Goal: Task Accomplishment & Management: Use online tool/utility

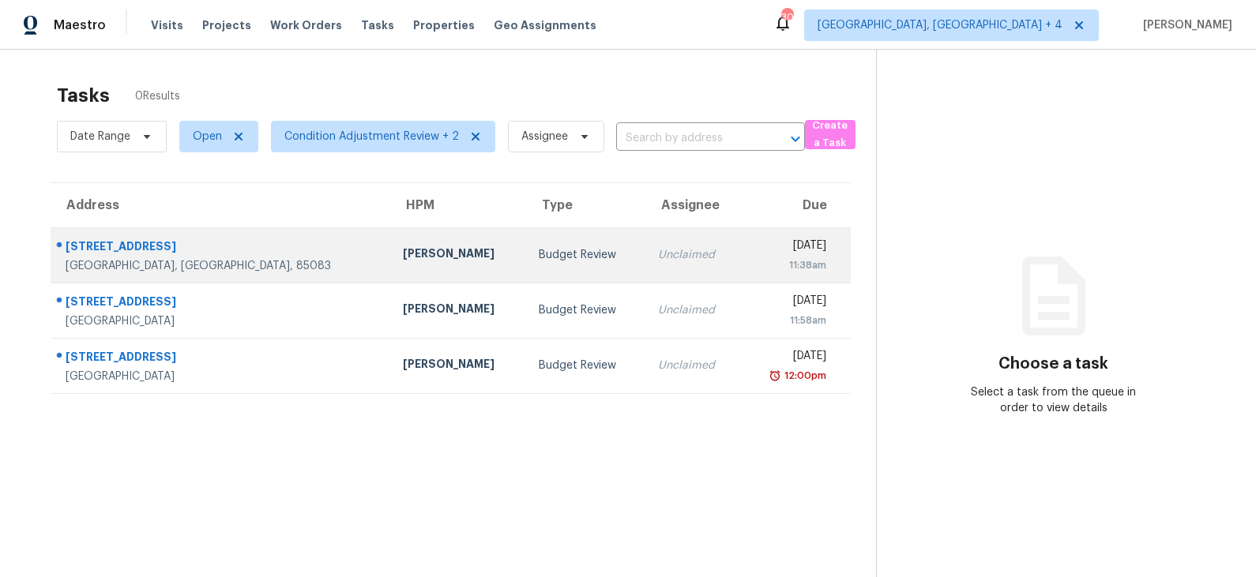
click at [403, 250] on div "[PERSON_NAME]" at bounding box center [458, 256] width 111 height 20
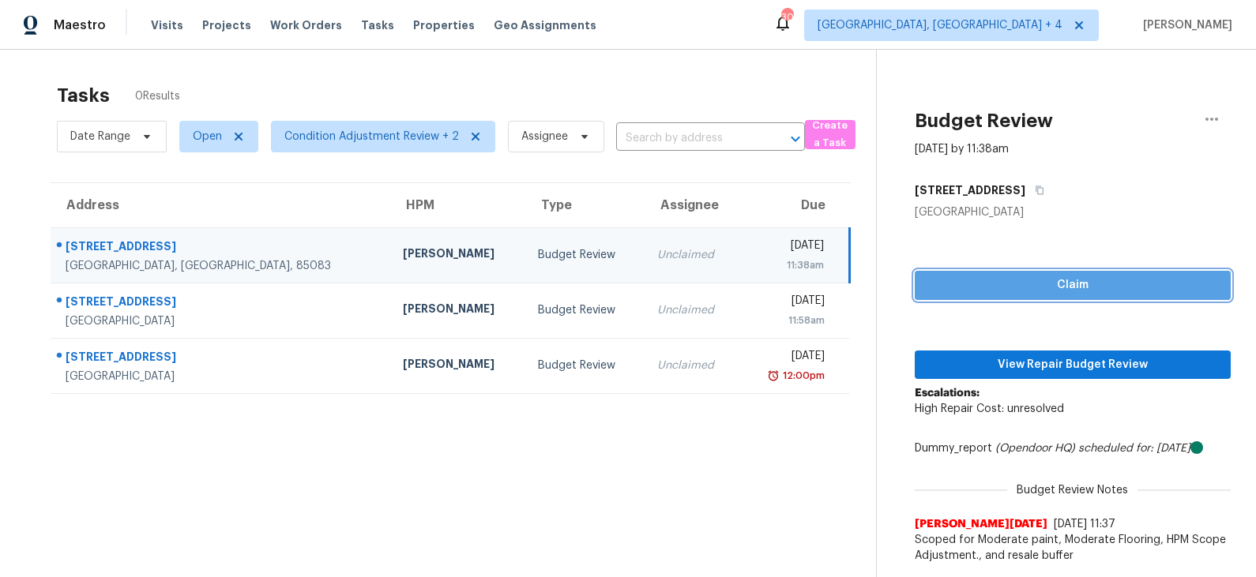
click at [985, 292] on span "Claim" at bounding box center [1072, 286] width 291 height 20
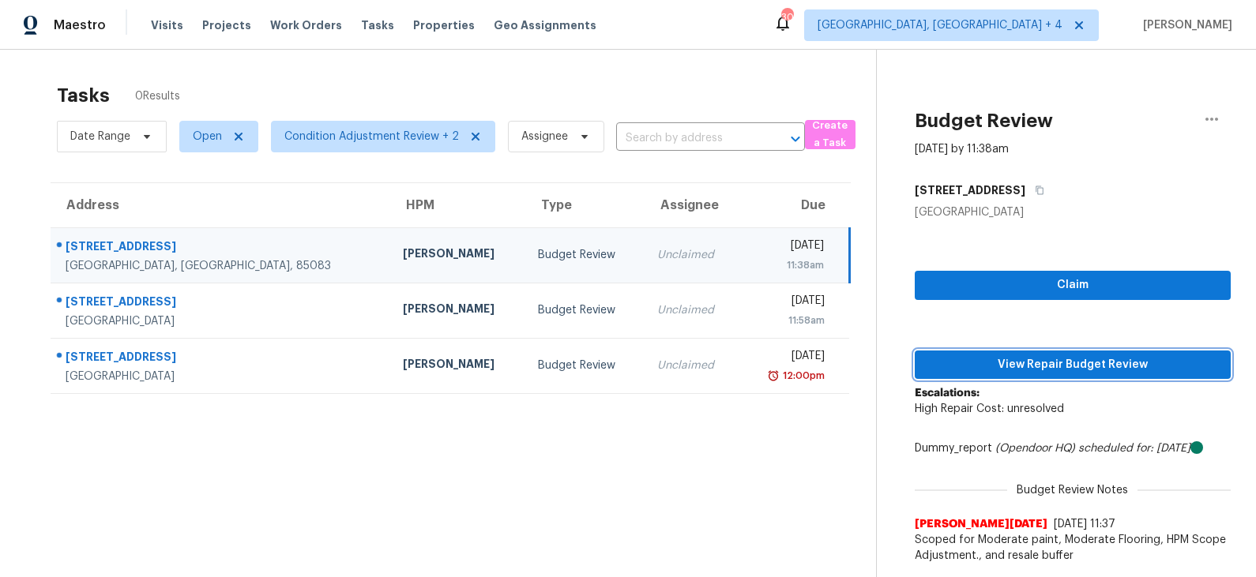
click at [985, 356] on span "View Repair Budget Review" at bounding box center [1072, 366] width 291 height 20
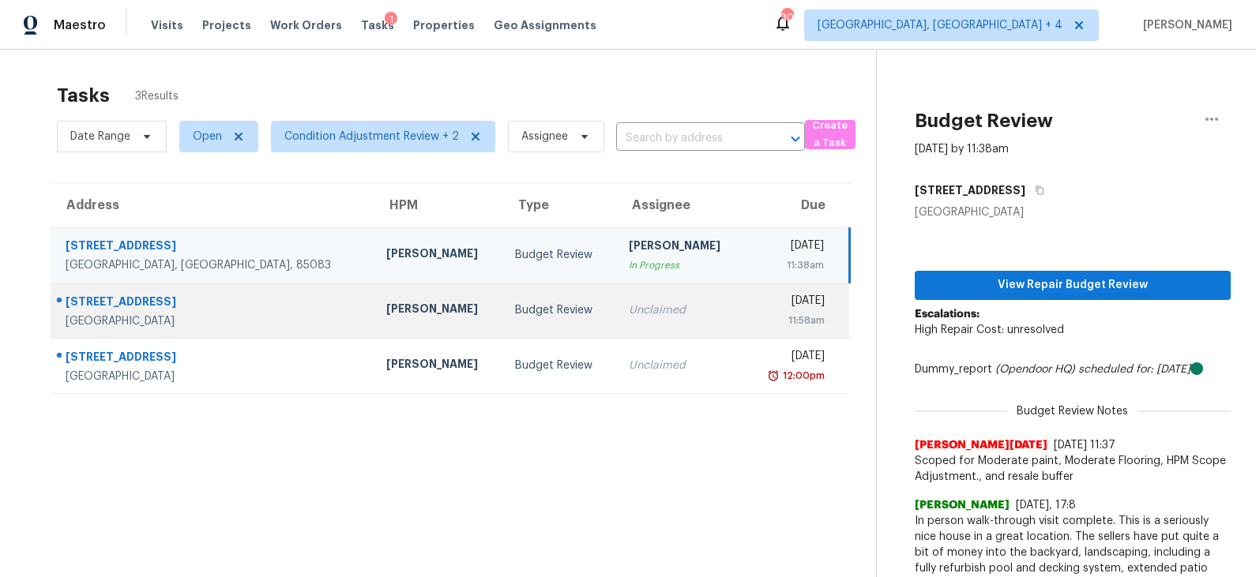
click at [502, 299] on td "Budget Review" at bounding box center [558, 310] width 113 height 55
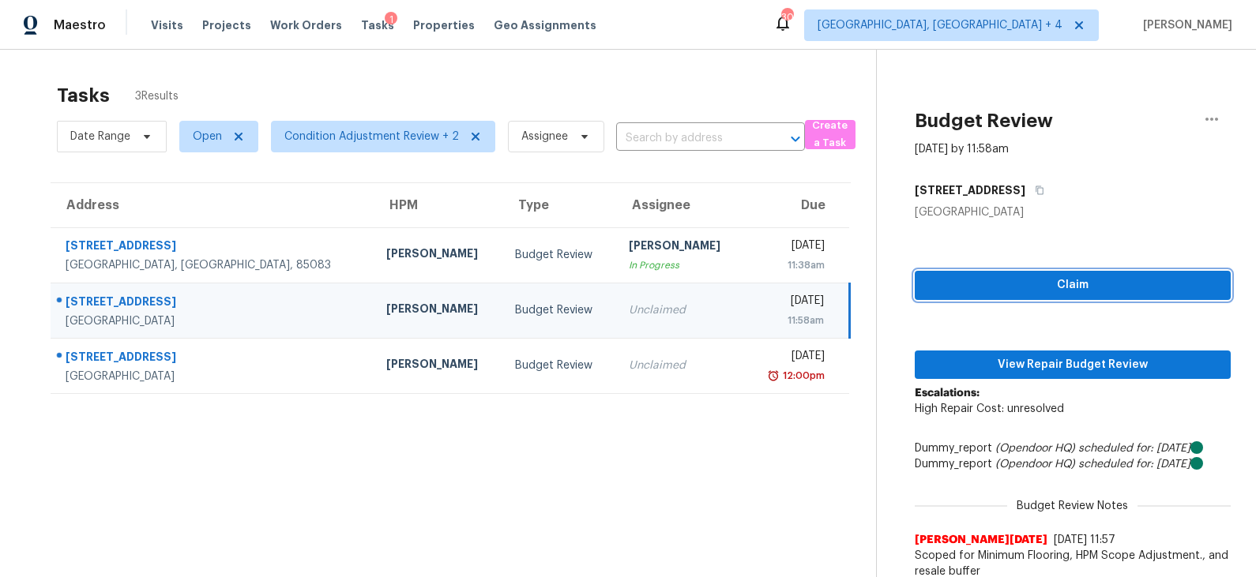
click at [981, 290] on span "Claim" at bounding box center [1072, 286] width 291 height 20
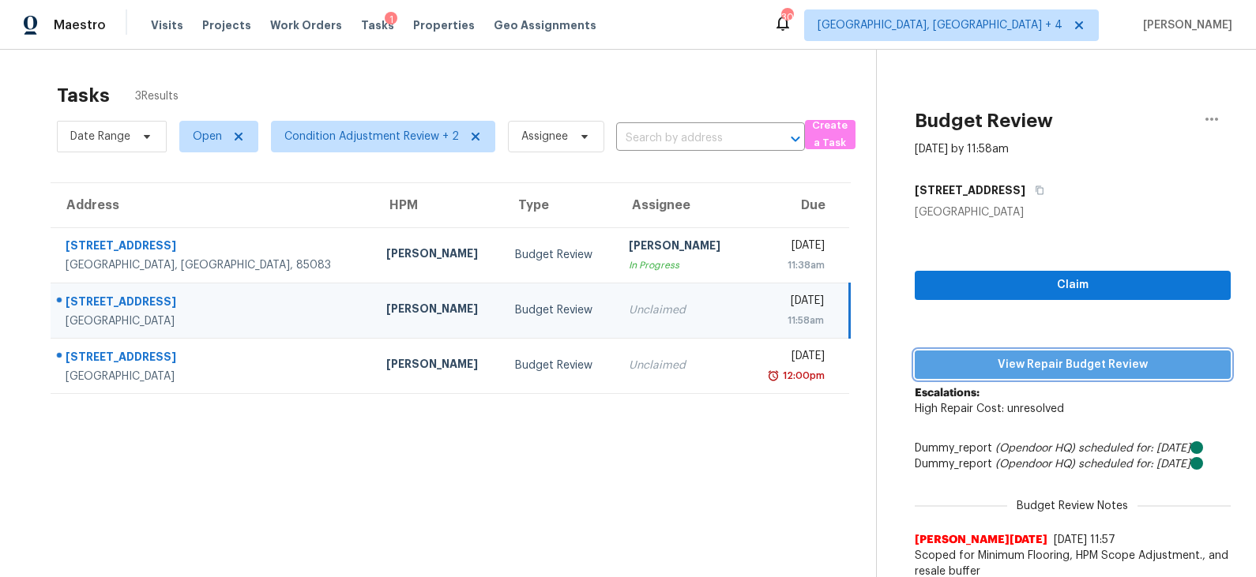
click at [987, 362] on span "View Repair Budget Review" at bounding box center [1072, 366] width 291 height 20
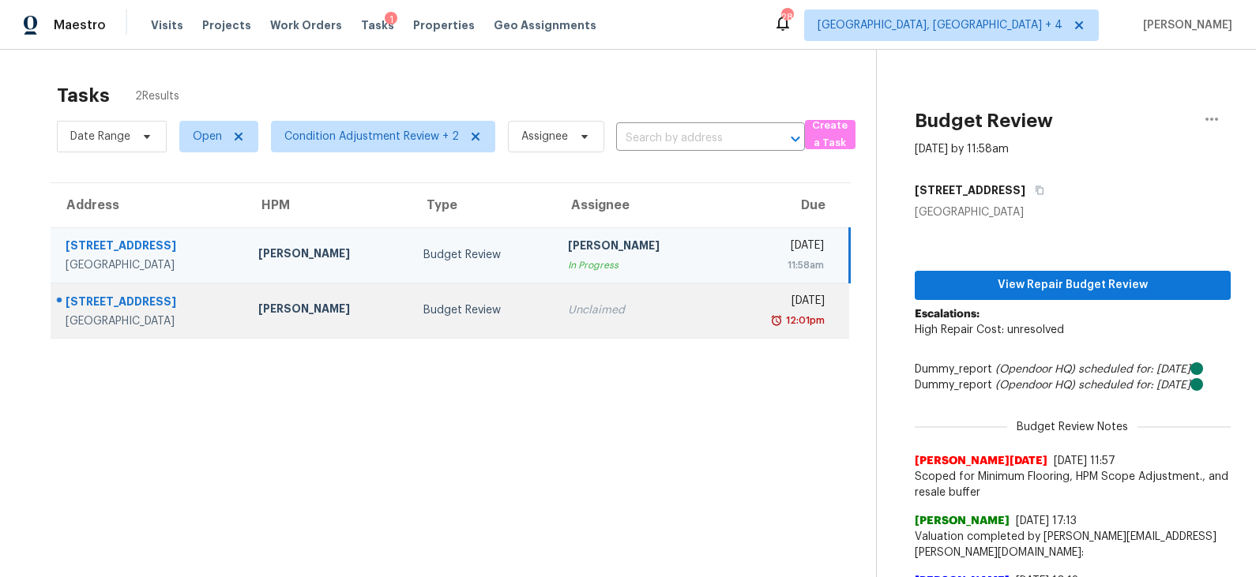
click at [453, 312] on div "Budget Review" at bounding box center [482, 311] width 119 height 16
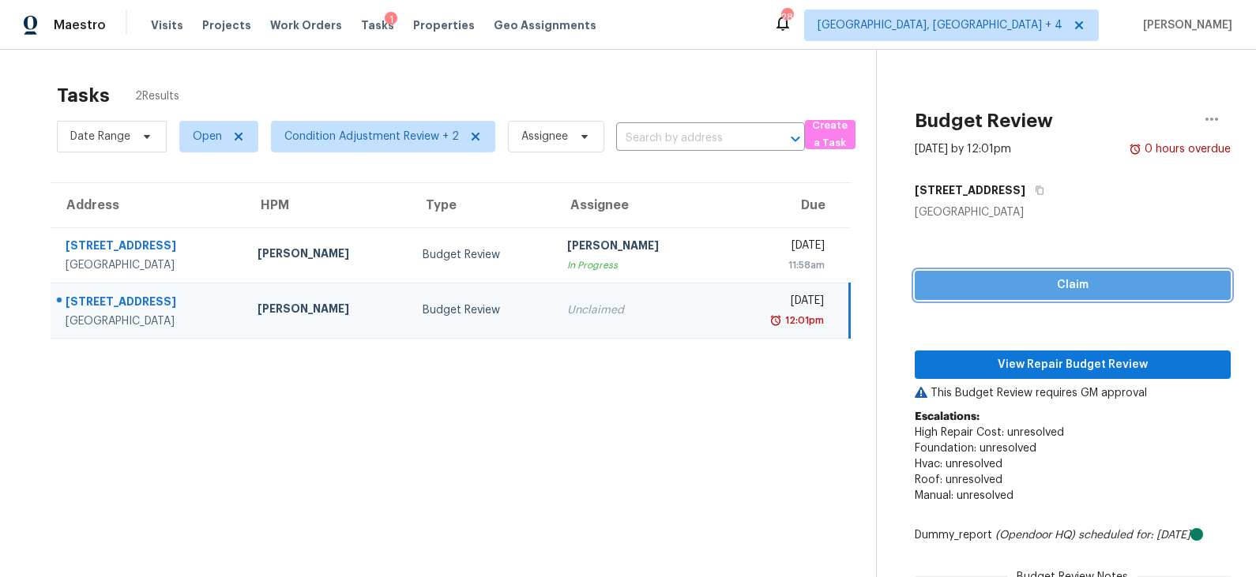
click at [1014, 279] on span "Claim" at bounding box center [1072, 286] width 291 height 20
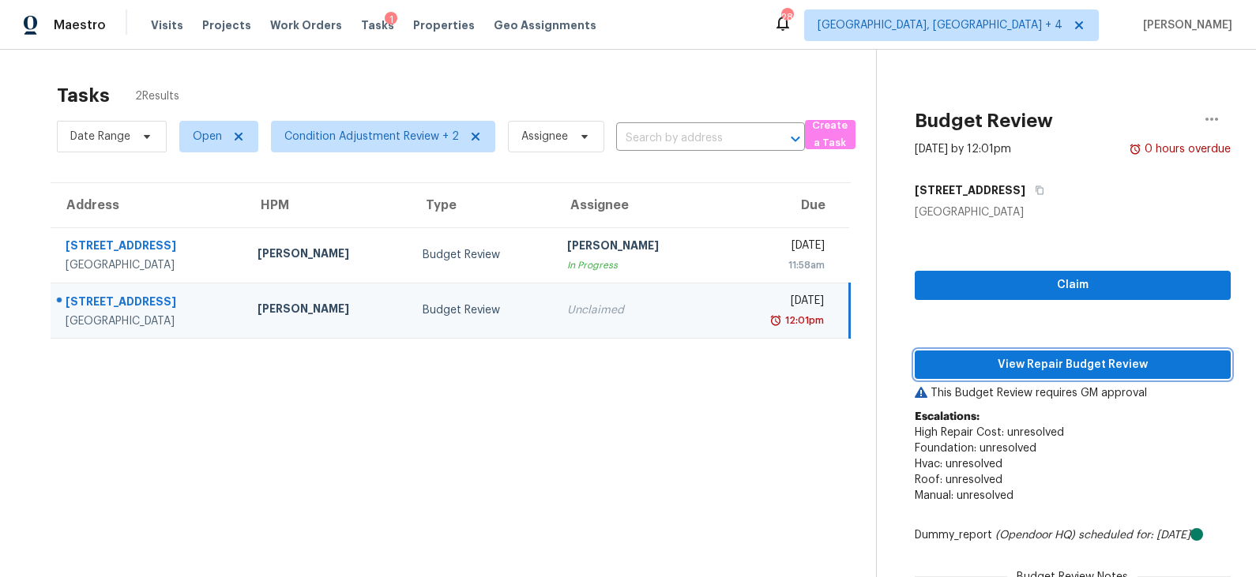
click at [1004, 356] on span "View Repair Budget Review" at bounding box center [1072, 366] width 291 height 20
